Goal: Task Accomplishment & Management: Use online tool/utility

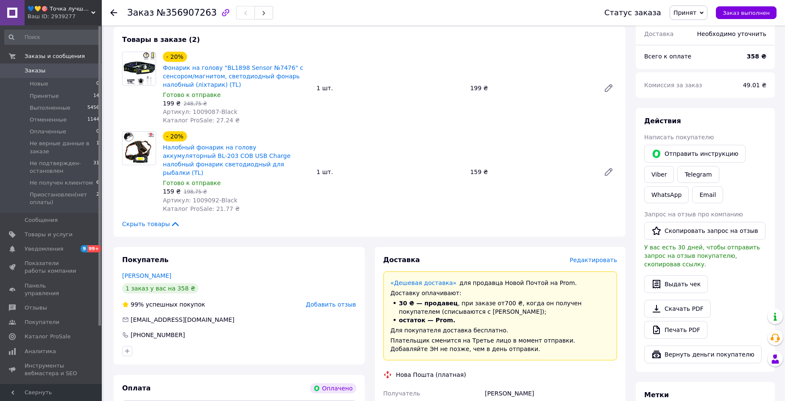
scroll to position [127, 0]
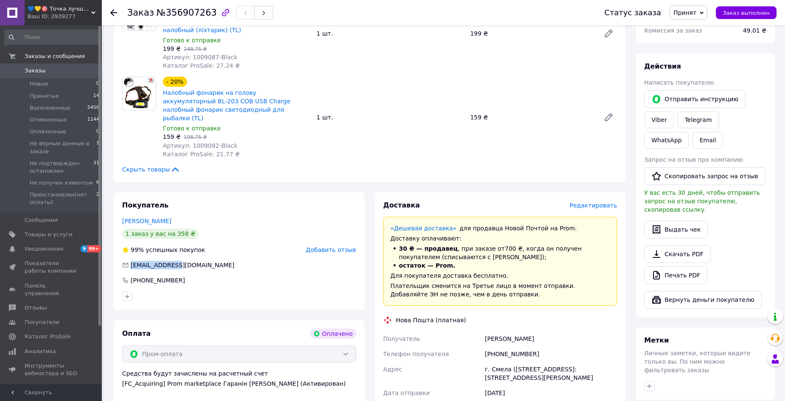
drag, startPoint x: 168, startPoint y: 256, endPoint x: 131, endPoint y: 259, distance: 36.6
click at [131, 261] on div "190266@ukr.net" at bounding box center [239, 265] width 236 height 8
copy span "190266@ukr.net"
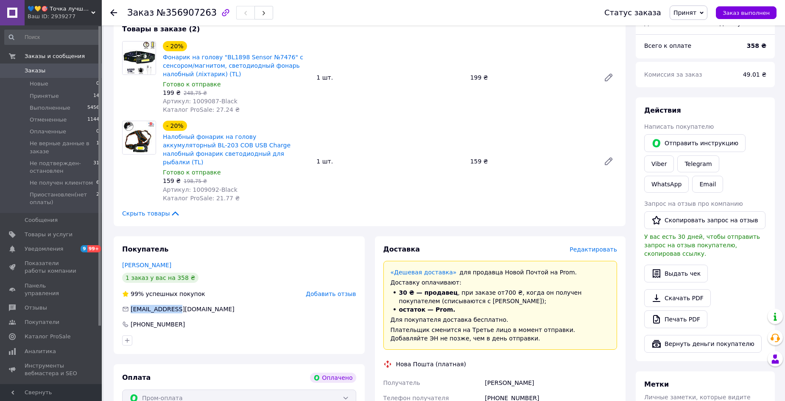
scroll to position [254, 0]
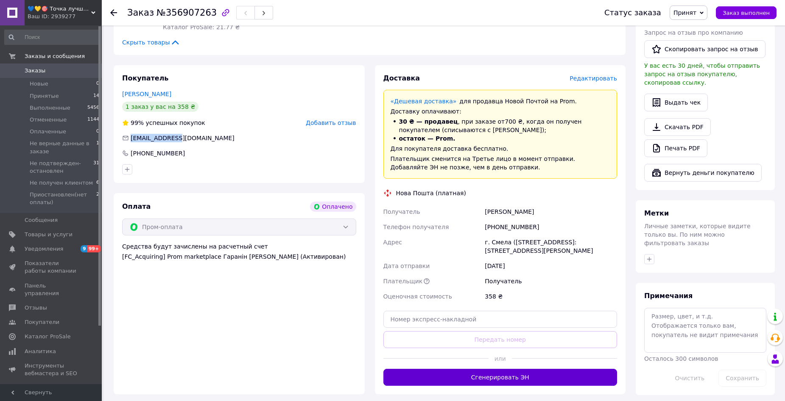
click at [523, 369] on button "Сгенерировать ЭН" at bounding box center [500, 377] width 234 height 17
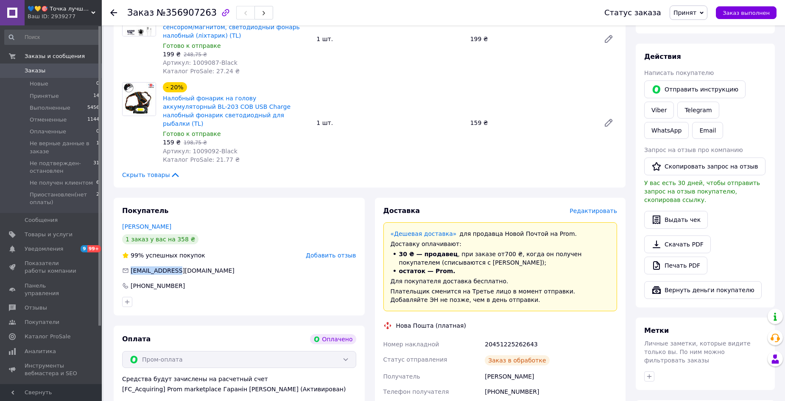
scroll to position [127, 0]
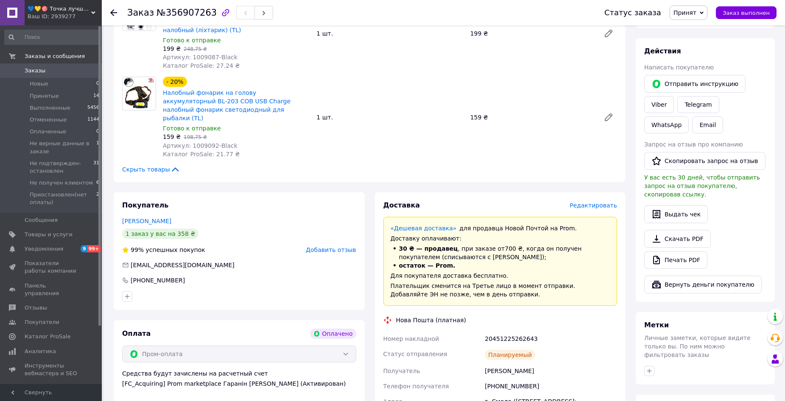
click at [500, 332] on div "20451225262643" at bounding box center [551, 339] width 136 height 15
copy div "20451225262643"
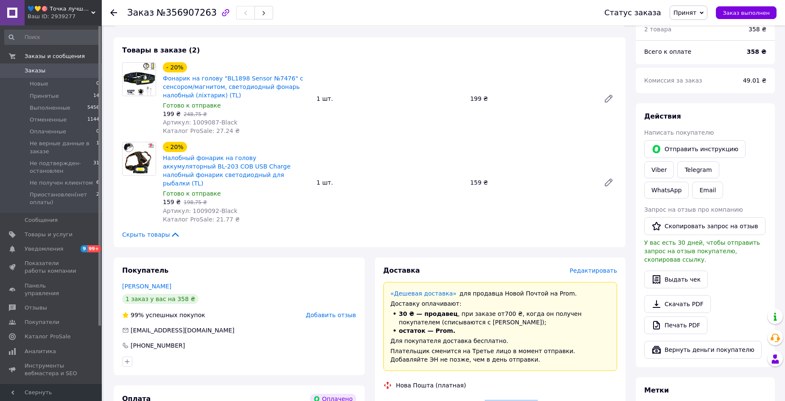
scroll to position [0, 0]
